Goal: Use online tool/utility

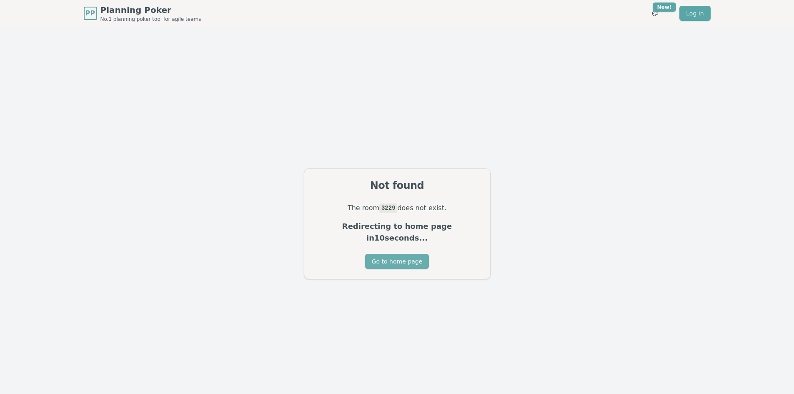
click at [384, 256] on button "Go to home page" at bounding box center [397, 261] width 64 height 15
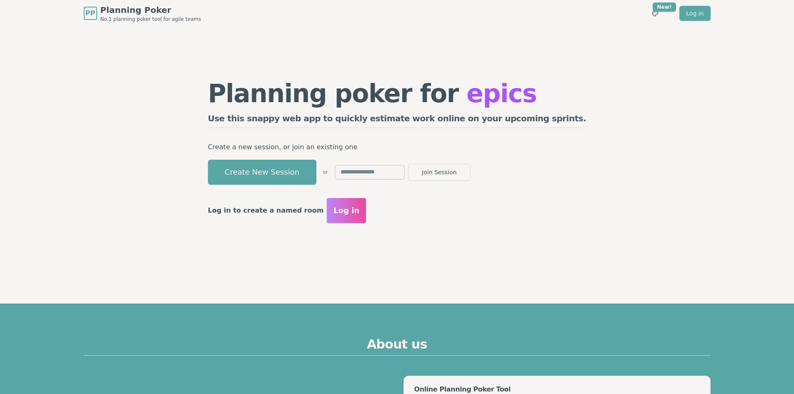
click at [307, 171] on button "Create New Session" at bounding box center [262, 172] width 108 height 25
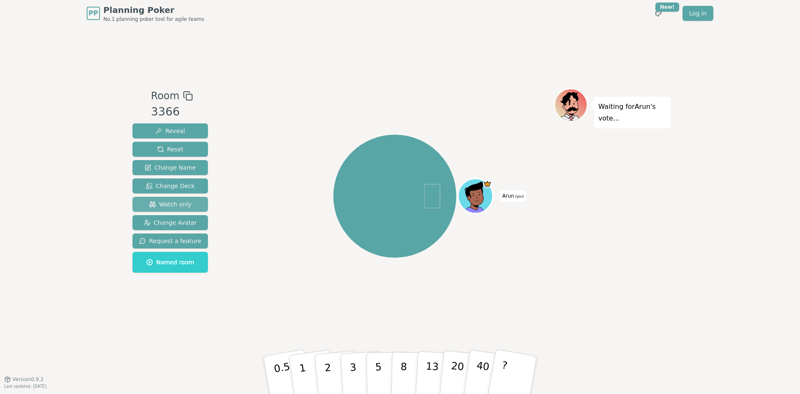
click at [181, 203] on span "Watch only" at bounding box center [170, 204] width 42 height 8
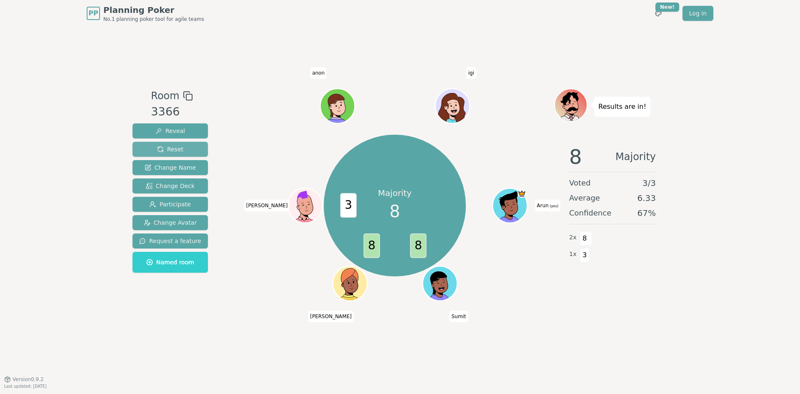
click at [176, 149] on span "Reset" at bounding box center [170, 149] width 26 height 8
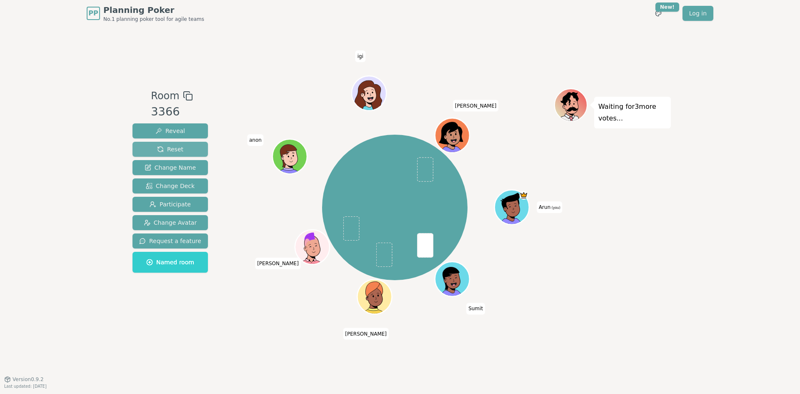
click at [175, 145] on button "Reset" at bounding box center [169, 149] width 75 height 15
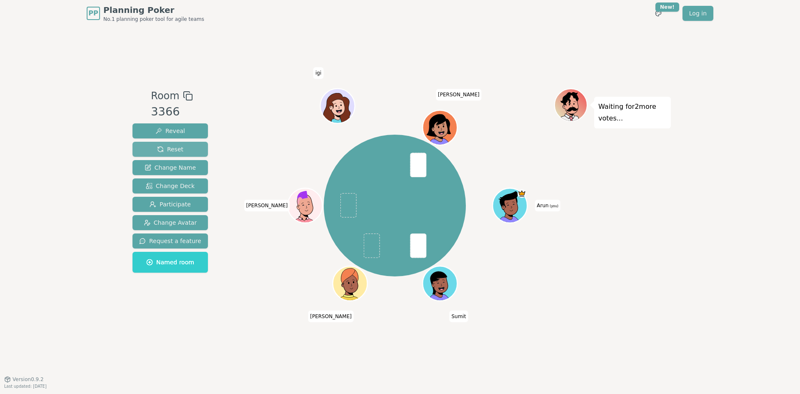
click at [175, 145] on button "Reset" at bounding box center [169, 149] width 75 height 15
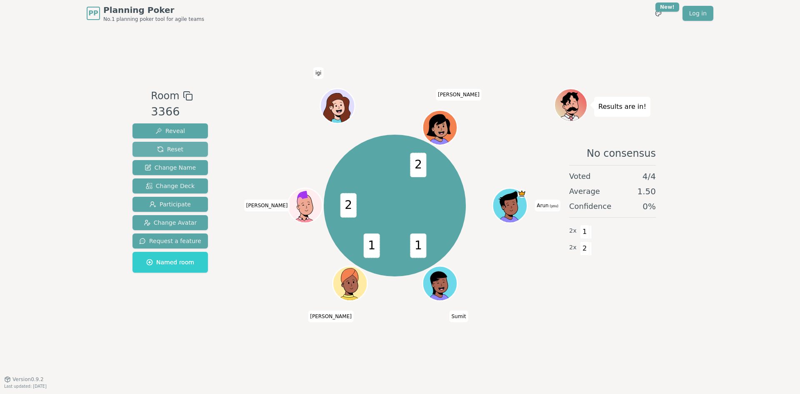
click at [166, 145] on span "Reset" at bounding box center [170, 149] width 26 height 8
